Goal: Find specific page/section: Find specific page/section

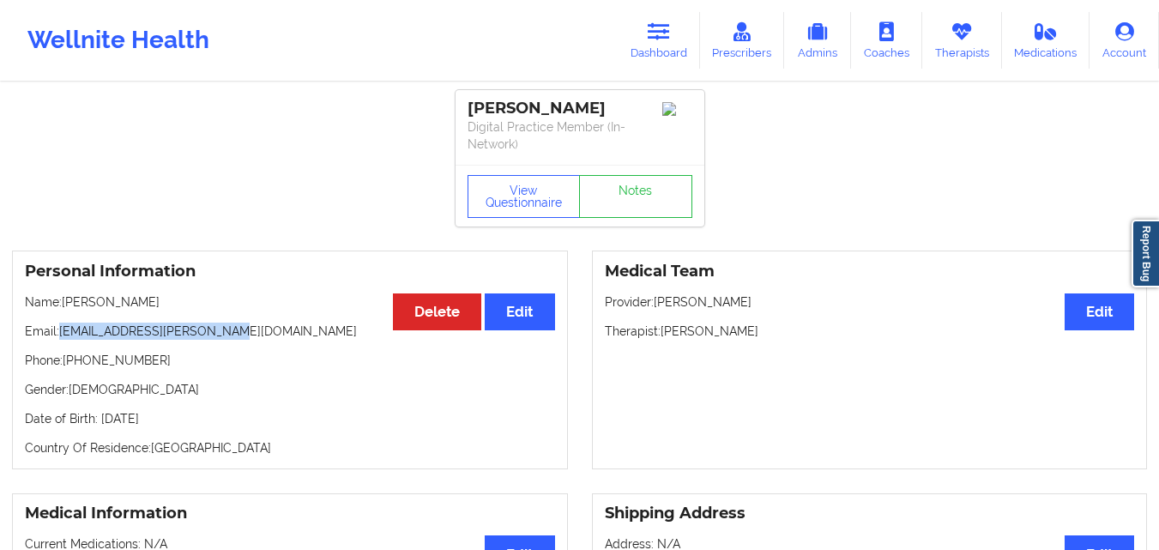
click at [950, 39] on link "Therapists" at bounding box center [963, 40] width 80 height 57
drag, startPoint x: 0, startPoint y: 0, endPoint x: 950, endPoint y: 39, distance: 950.8
click at [950, 39] on link "Therapists" at bounding box center [963, 40] width 80 height 57
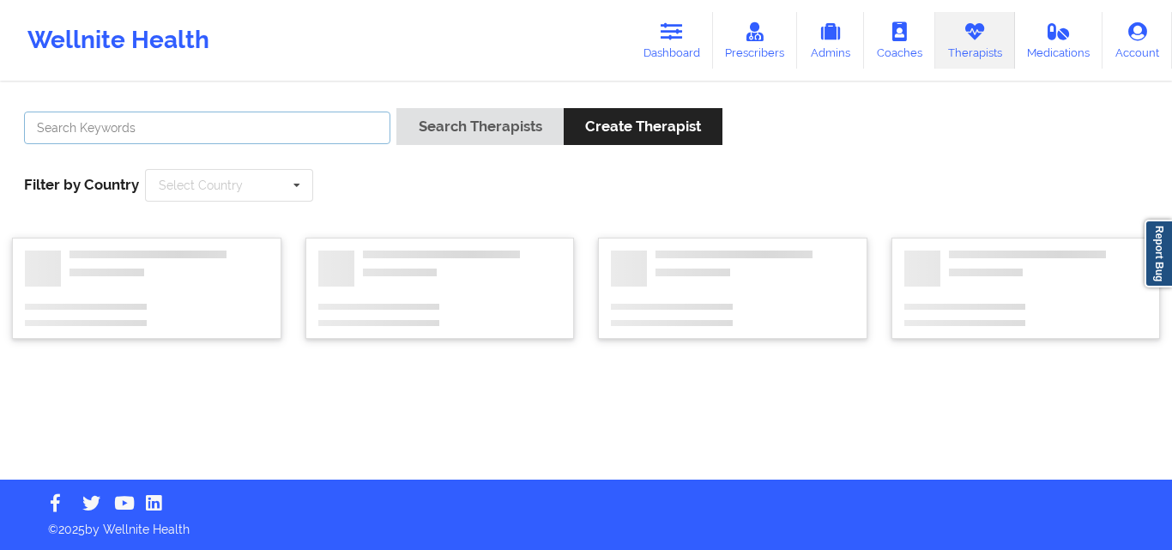
click at [304, 134] on input "text" at bounding box center [207, 128] width 366 height 33
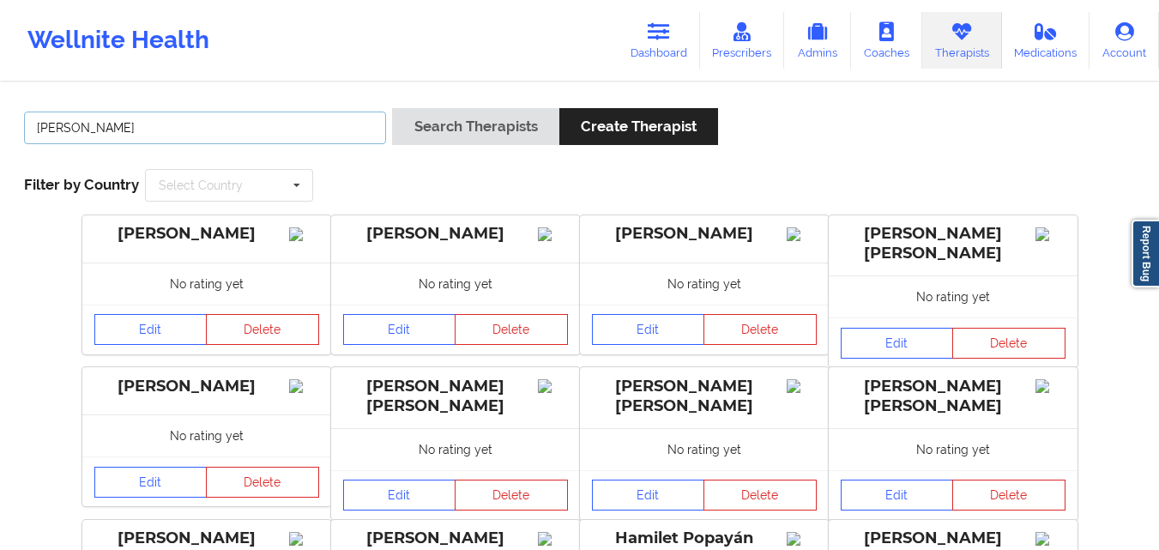
click at [392, 108] on button "Search Therapists" at bounding box center [475, 126] width 166 height 37
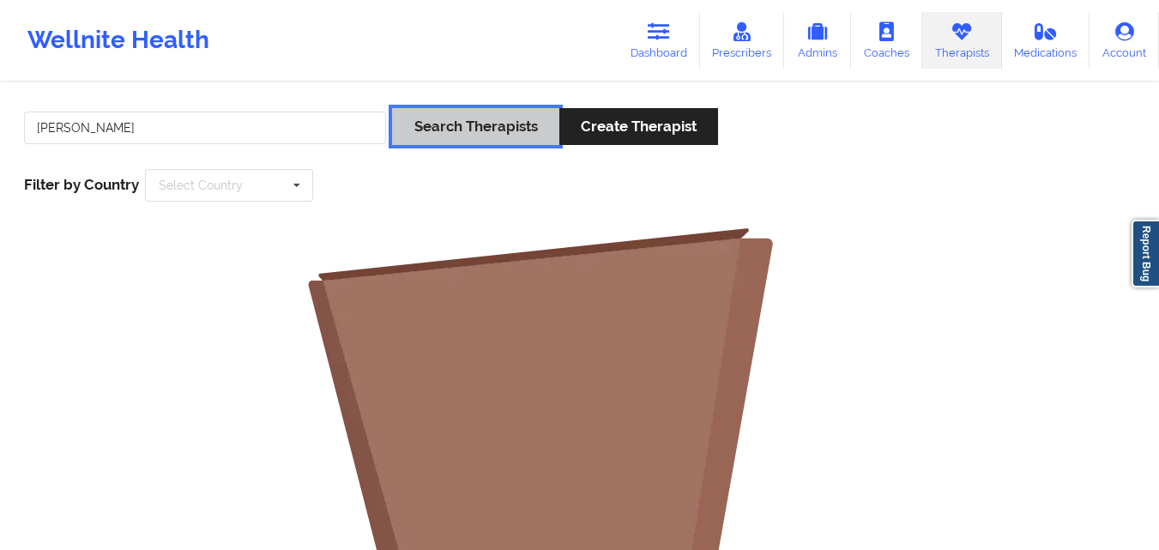
click at [469, 123] on button "Search Therapists" at bounding box center [475, 126] width 166 height 37
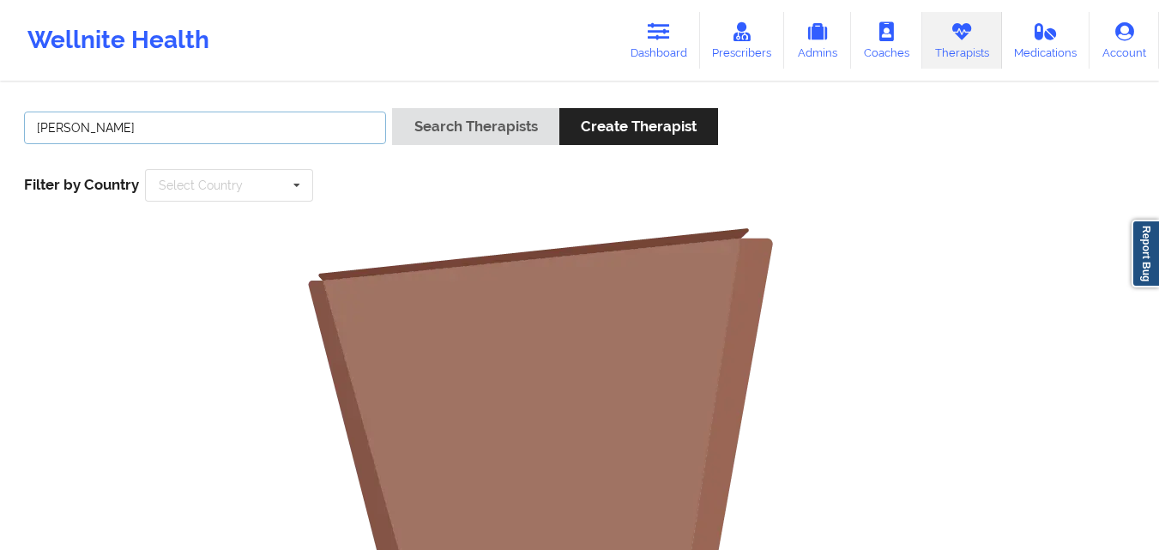
click at [212, 137] on input "[PERSON_NAME]" at bounding box center [205, 128] width 362 height 33
type input "[PERSON_NAME]"
click at [392, 108] on button "Search Therapists" at bounding box center [475, 126] width 166 height 37
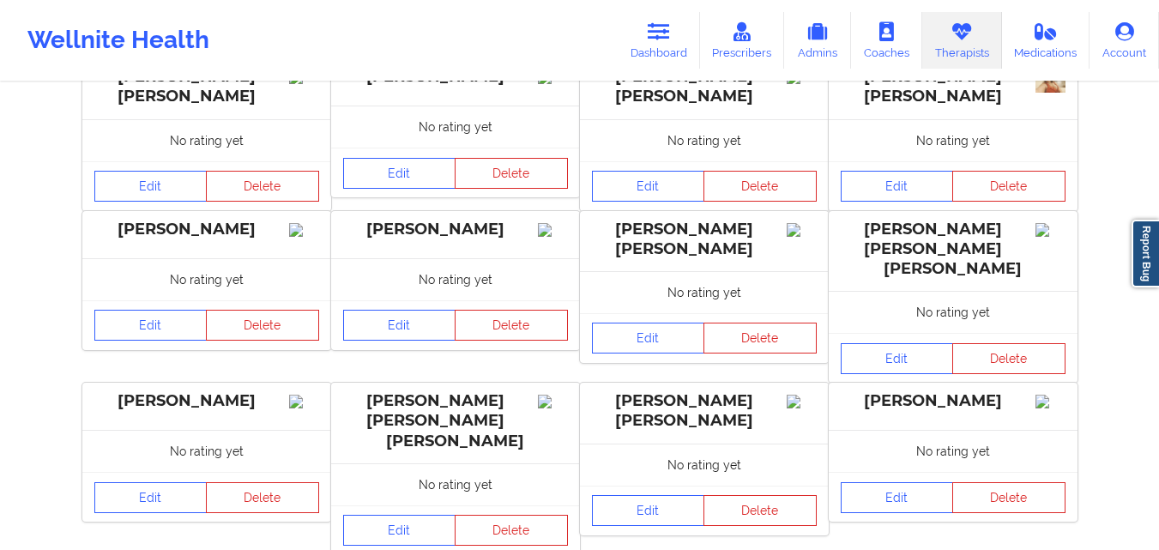
scroll to position [515, 0]
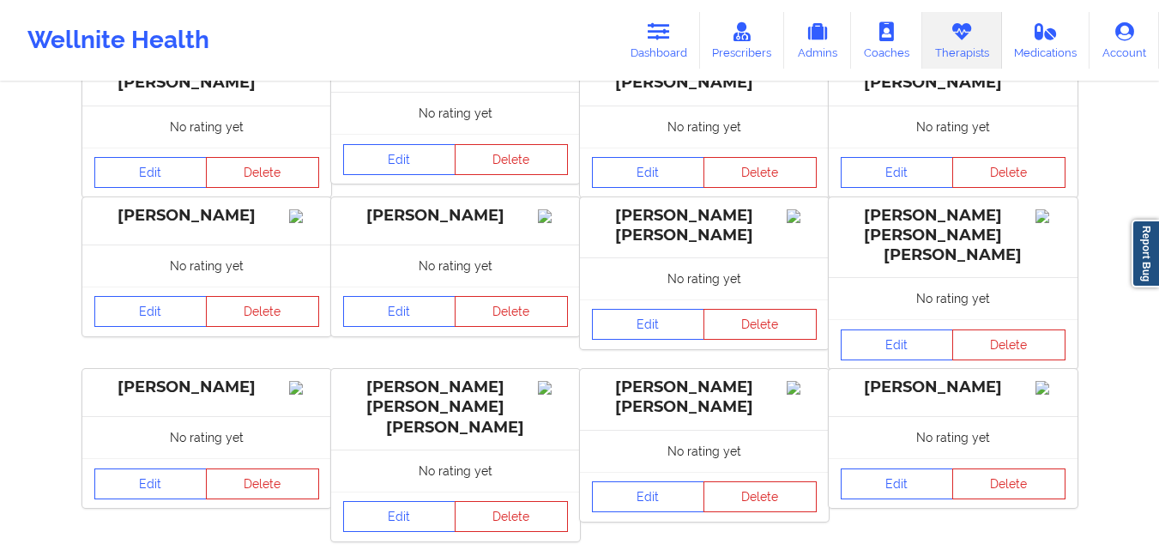
click at [504, 541] on link "2" at bounding box center [508, 558] width 36 height 34
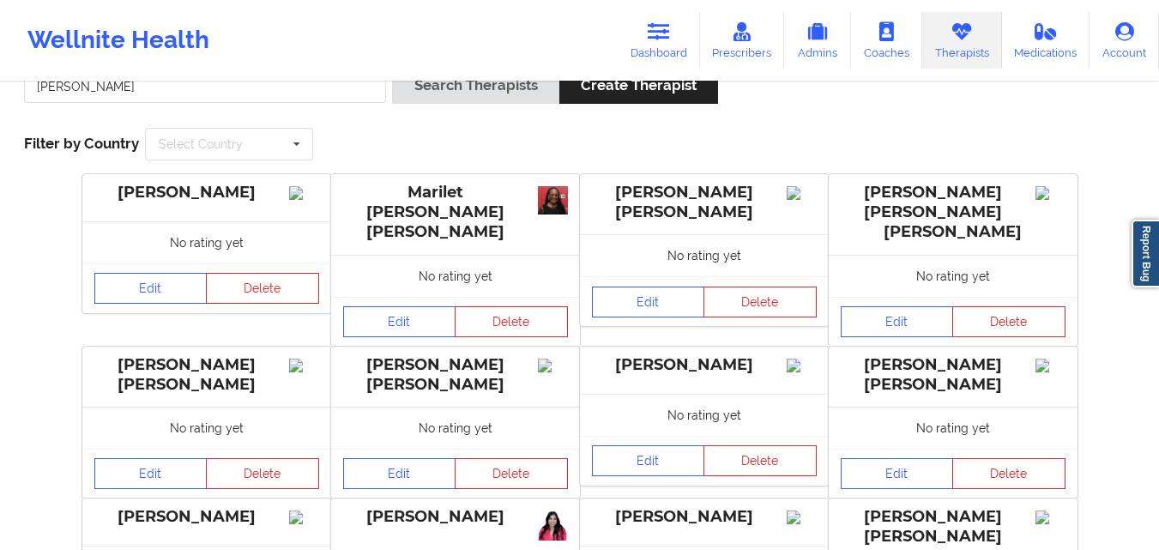
scroll to position [0, 0]
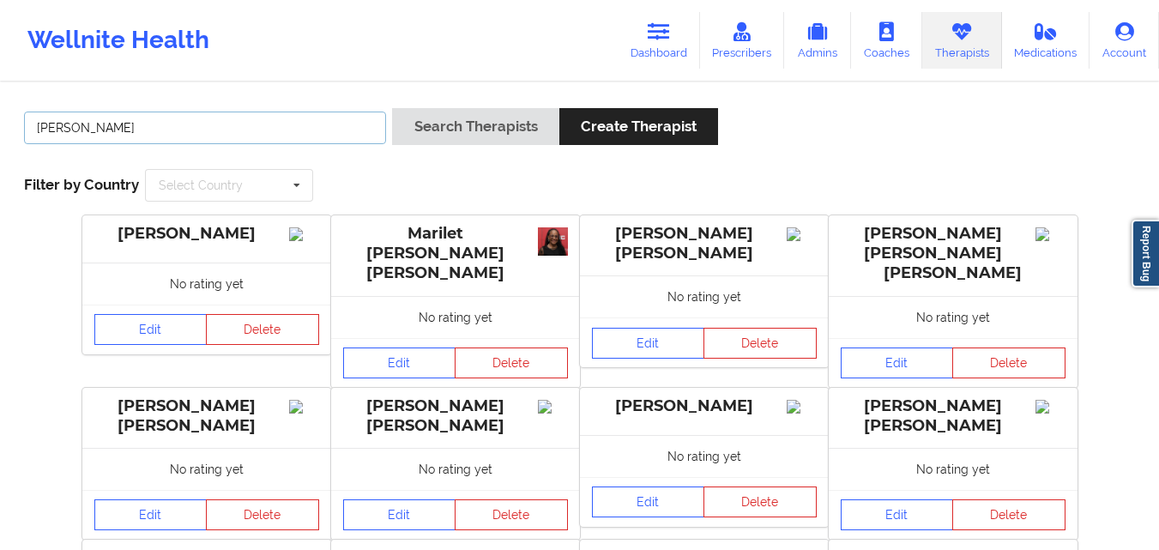
click at [234, 132] on input "[PERSON_NAME]" at bounding box center [205, 128] width 362 height 33
type input "King"
click at [392, 108] on button "Search Therapists" at bounding box center [475, 126] width 166 height 37
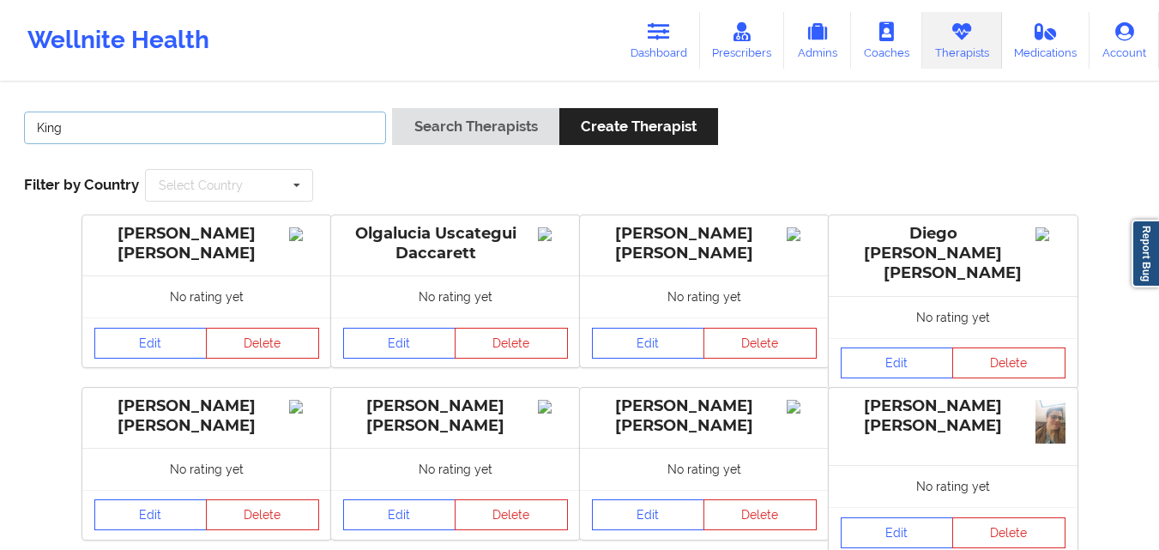
click at [108, 137] on input "King" at bounding box center [205, 128] width 362 height 33
click at [283, 135] on input "text" at bounding box center [205, 128] width 362 height 33
paste input "[PERSON_NAME]"
type input "[PERSON_NAME]"
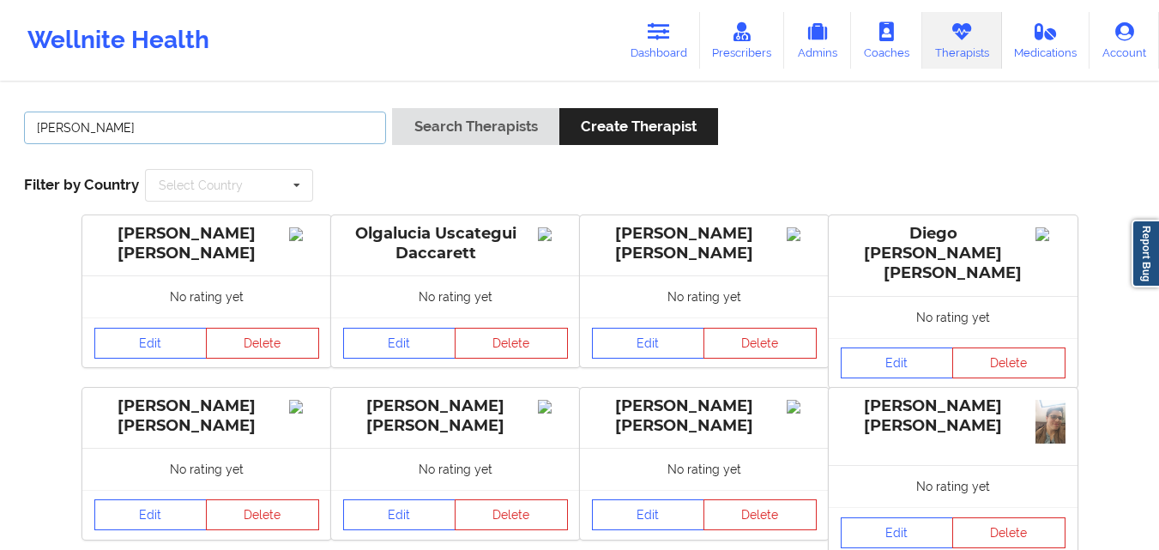
click at [392, 108] on button "Search Therapists" at bounding box center [475, 126] width 166 height 37
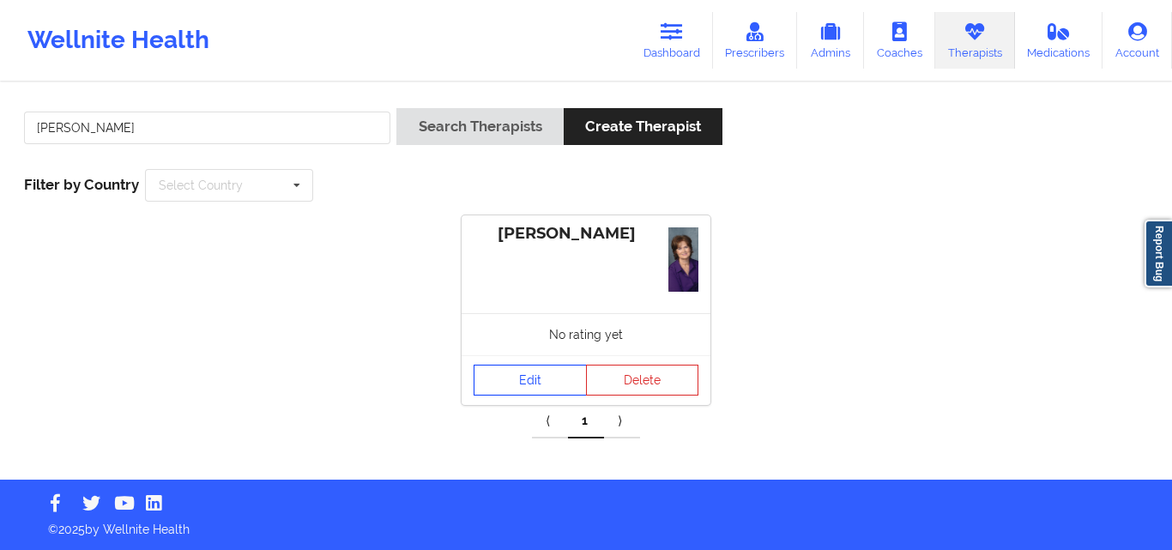
click at [533, 390] on link "Edit" at bounding box center [530, 380] width 113 height 31
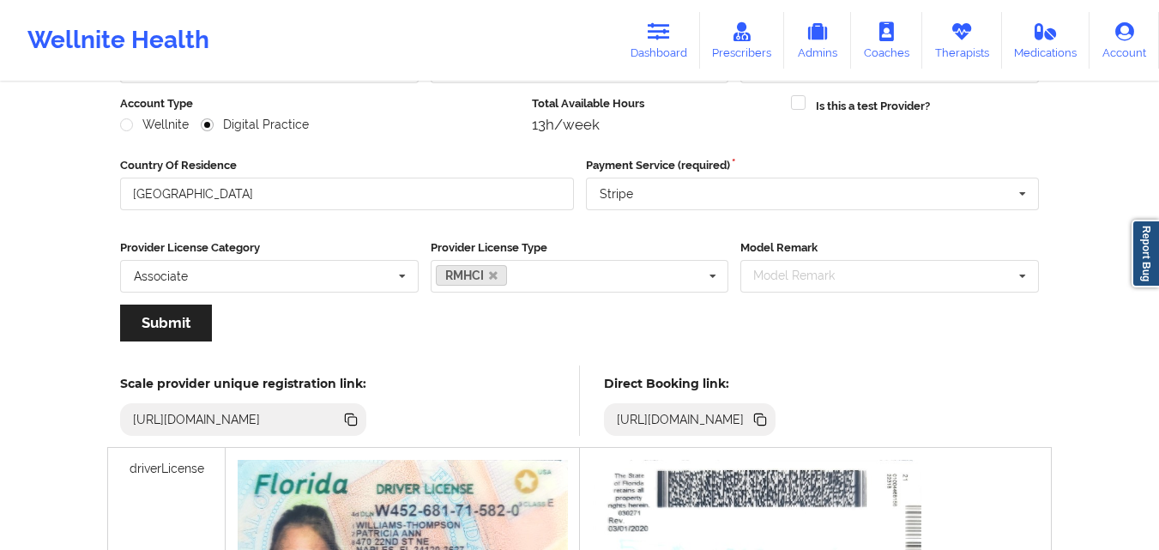
scroll to position [184, 0]
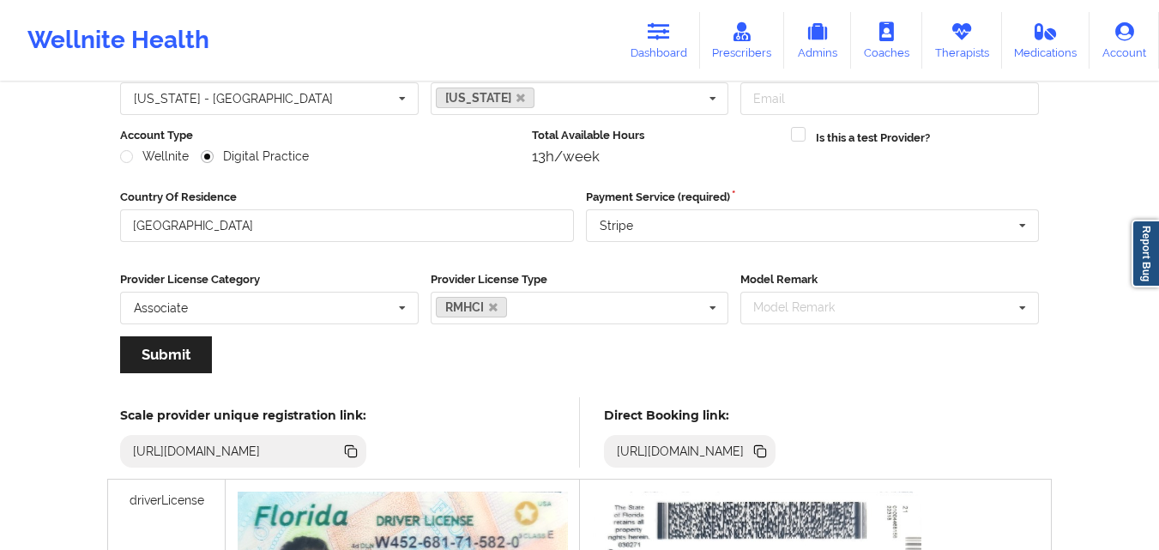
click at [766, 456] on icon at bounding box center [762, 453] width 9 height 9
